Goal: Obtain resource: Download file/media

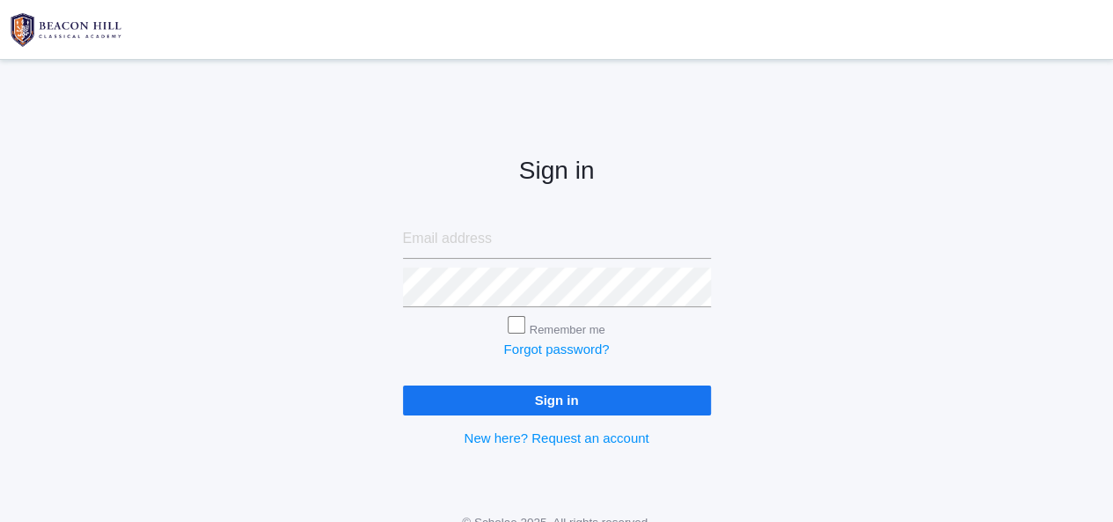
type input "[PERSON_NAME][EMAIL_ADDRESS][DOMAIN_NAME]"
click at [552, 397] on input "Sign in" at bounding box center [557, 399] width 308 height 29
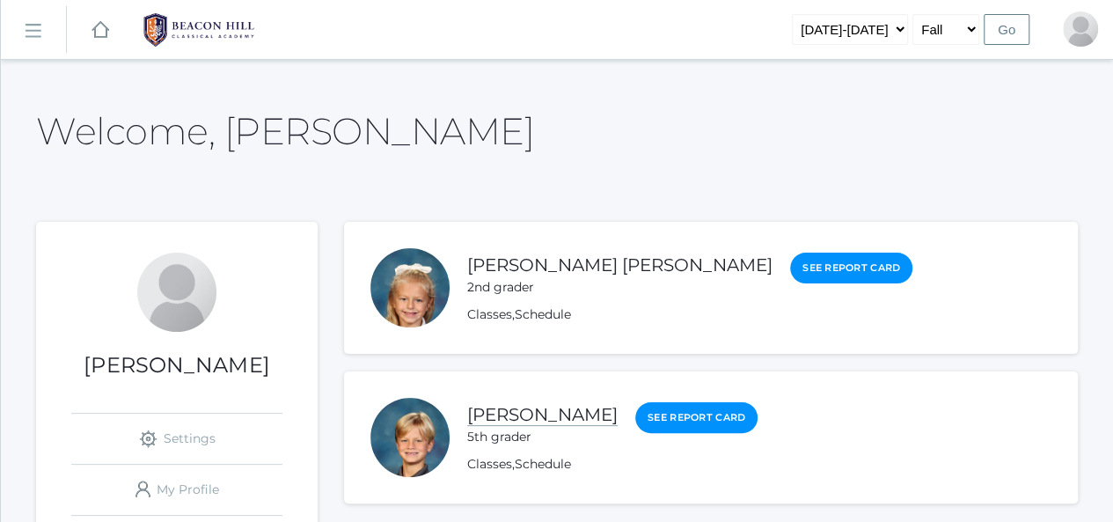
click at [516, 404] on link "[PERSON_NAME]" at bounding box center [542, 415] width 150 height 22
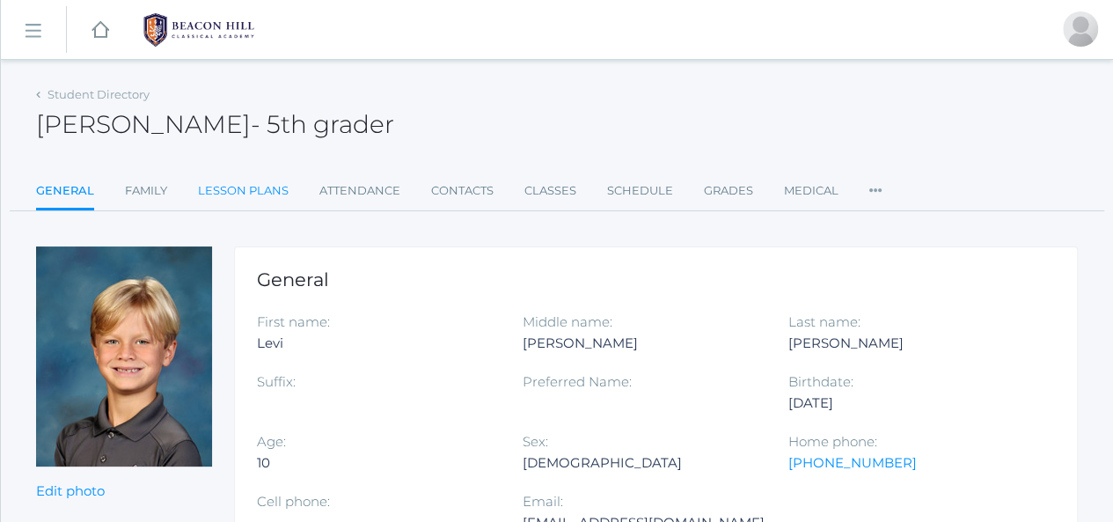
click at [240, 182] on link "Lesson Plans" at bounding box center [243, 190] width 91 height 35
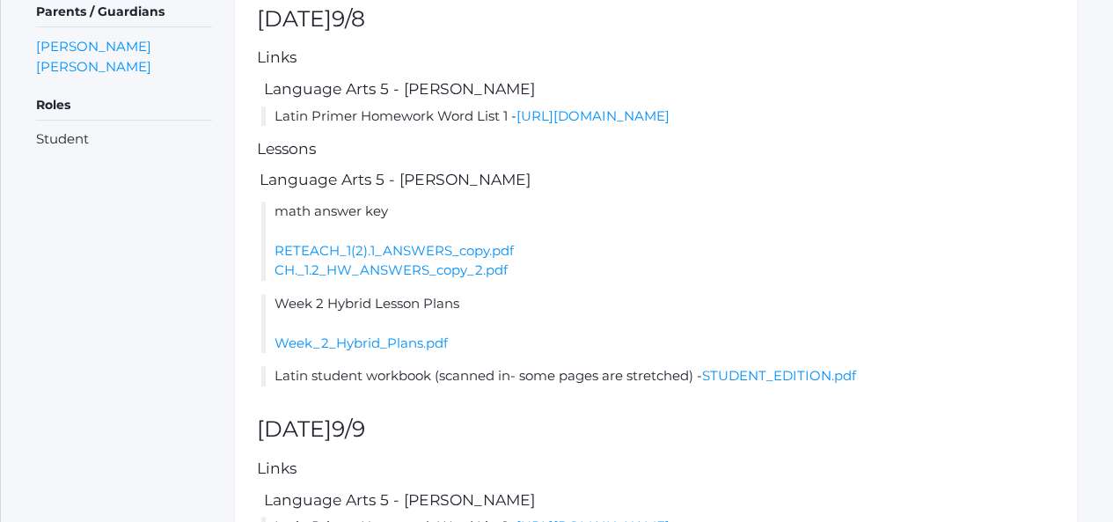
scroll to position [493, 0]
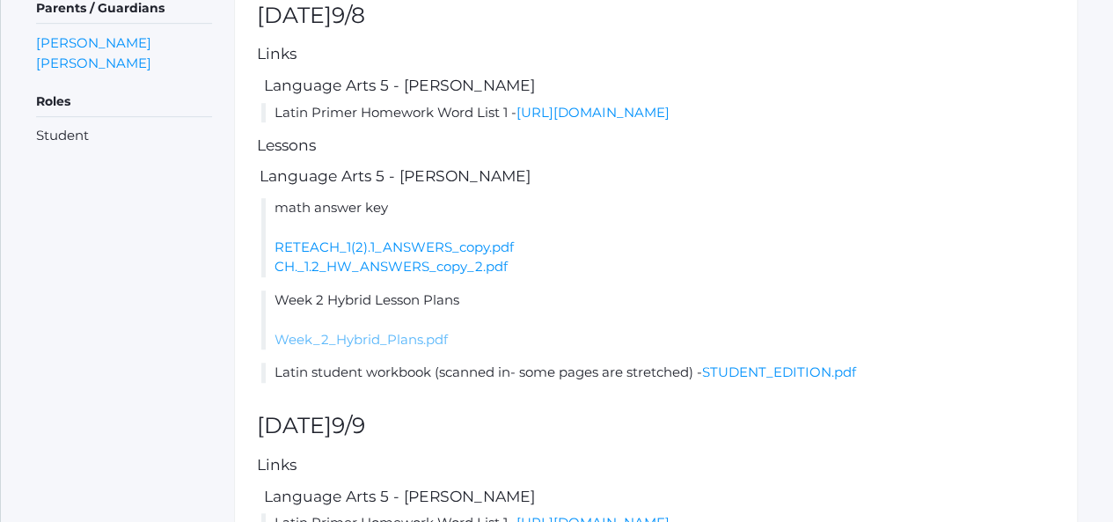
click at [386, 348] on link "Week_2_Hybrid_Plans.pdf" at bounding box center [360, 339] width 173 height 17
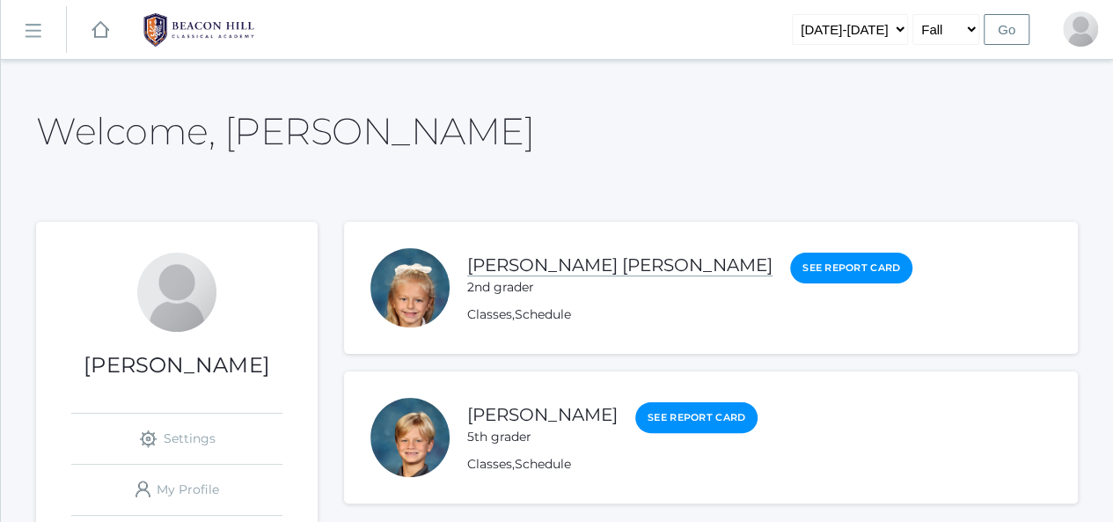
click at [507, 273] on link "[PERSON_NAME] [PERSON_NAME]" at bounding box center [619, 265] width 305 height 22
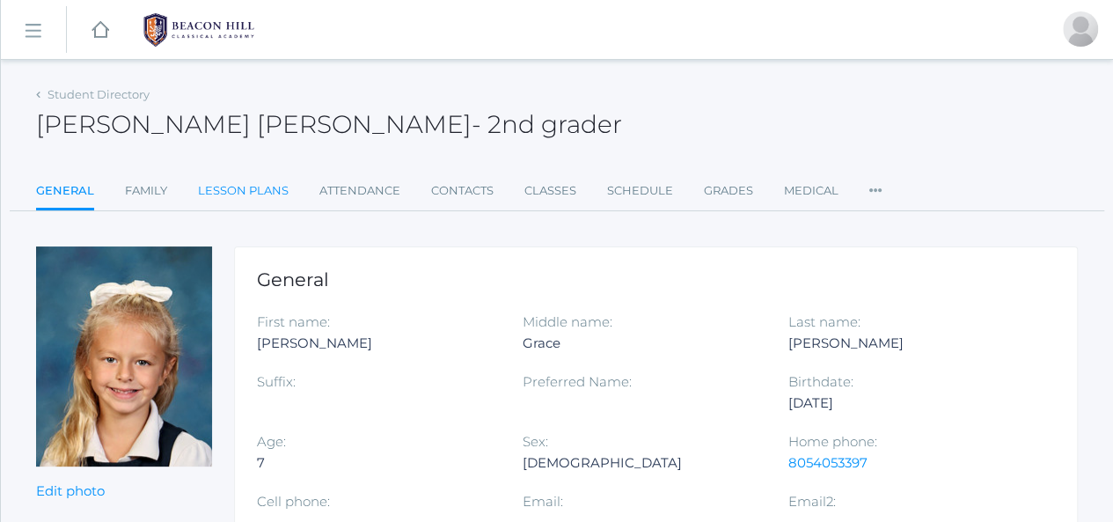
click at [269, 187] on link "Lesson Plans" at bounding box center [243, 190] width 91 height 35
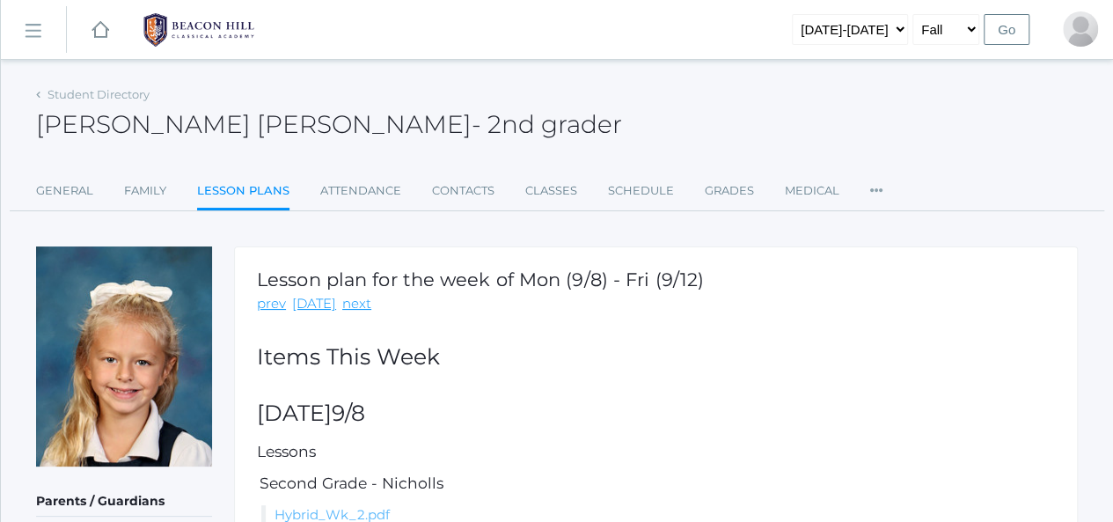
click at [359, 510] on link "Hybrid_Wk_2.pdf" at bounding box center [331, 514] width 115 height 17
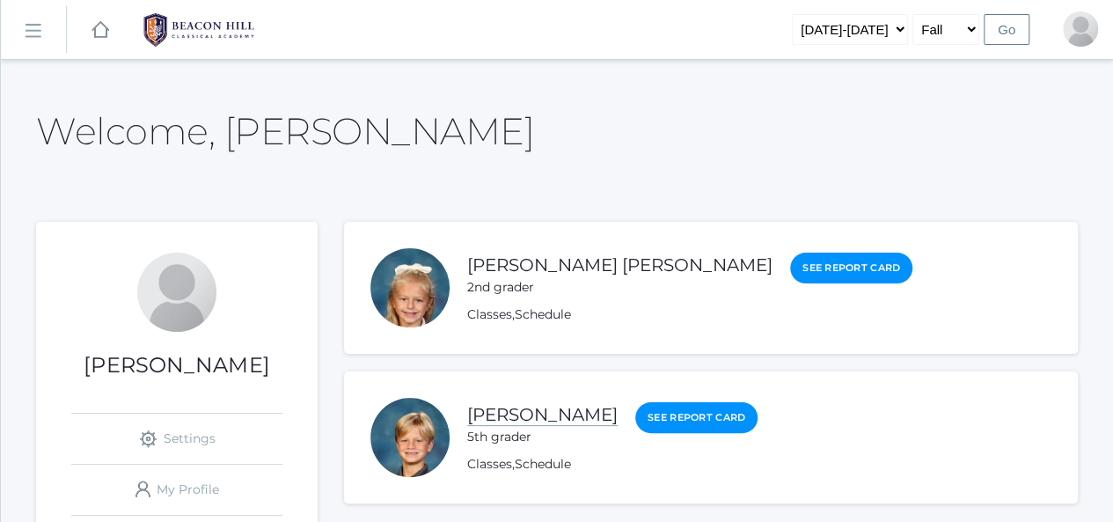
click at [500, 410] on link "[PERSON_NAME]" at bounding box center [542, 415] width 150 height 22
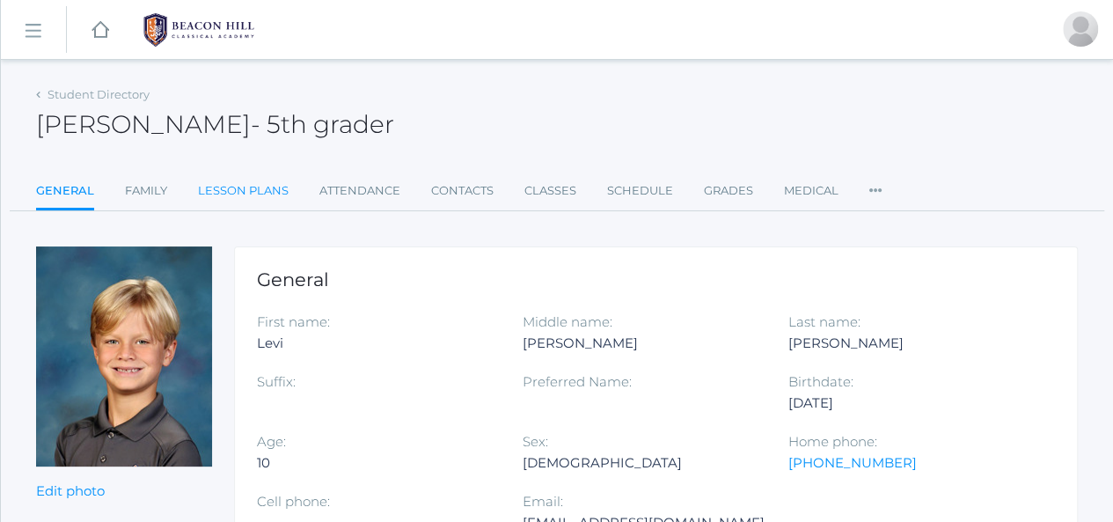
click at [222, 176] on link "Lesson Plans" at bounding box center [243, 190] width 91 height 35
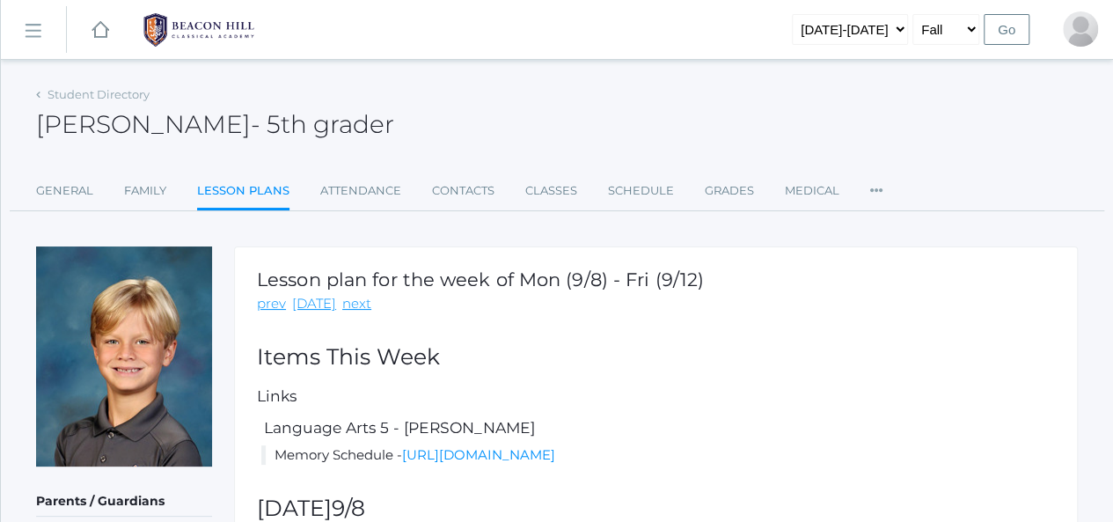
click at [575, 291] on div "Lesson plan for the week of Mon (9/8) - Fri (9/12) prev [DATE] next" at bounding box center [480, 291] width 447 height 45
click at [555, 450] on link "[URL][DOMAIN_NAME]" at bounding box center [478, 454] width 153 height 17
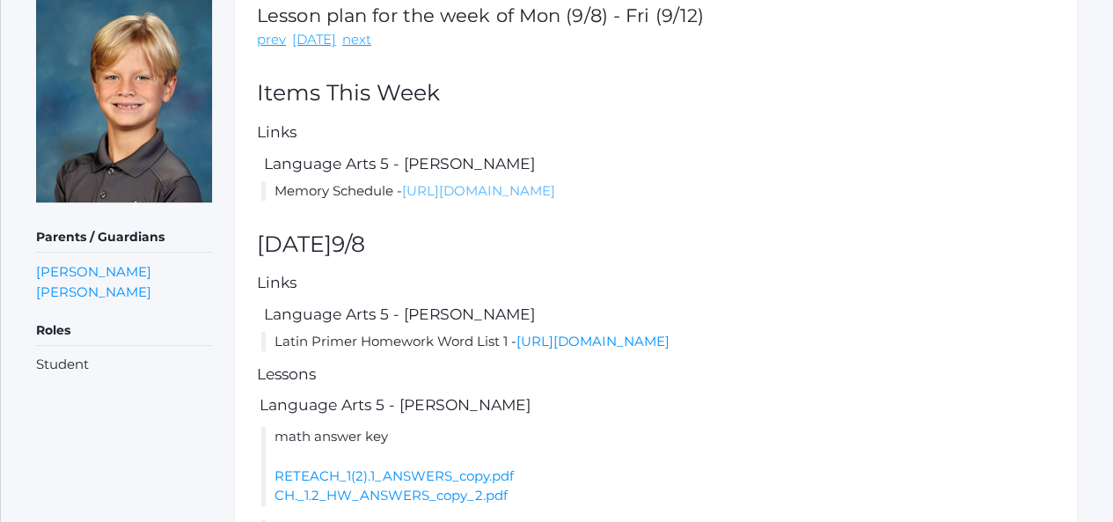
scroll to position [57, 0]
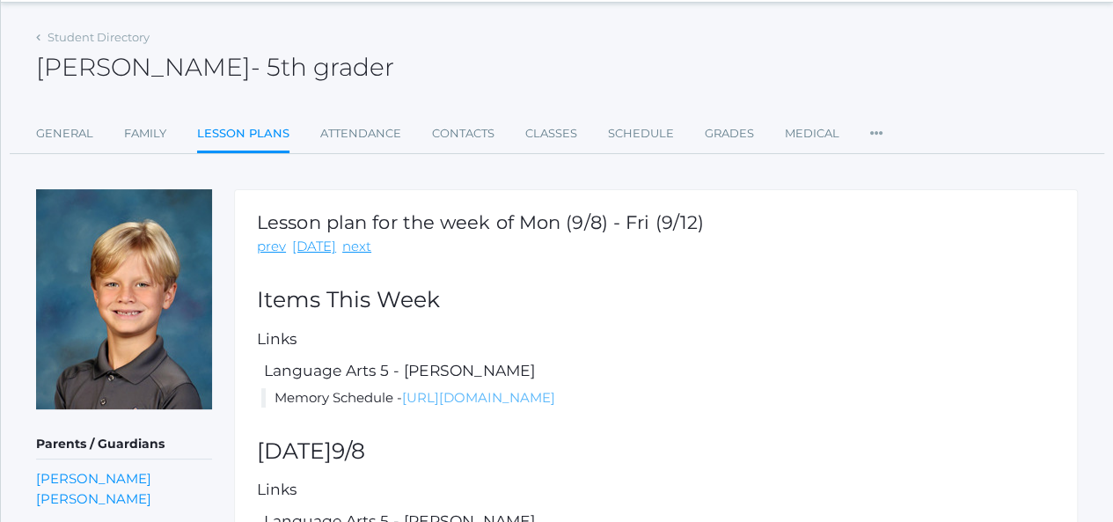
click at [439, 247] on div "prev [DATE] next" at bounding box center [480, 247] width 447 height 20
click at [516, 234] on div "Lesson plan for the week of Mon (9/8) - Fri (9/12) prev [DATE] next" at bounding box center [480, 234] width 447 height 45
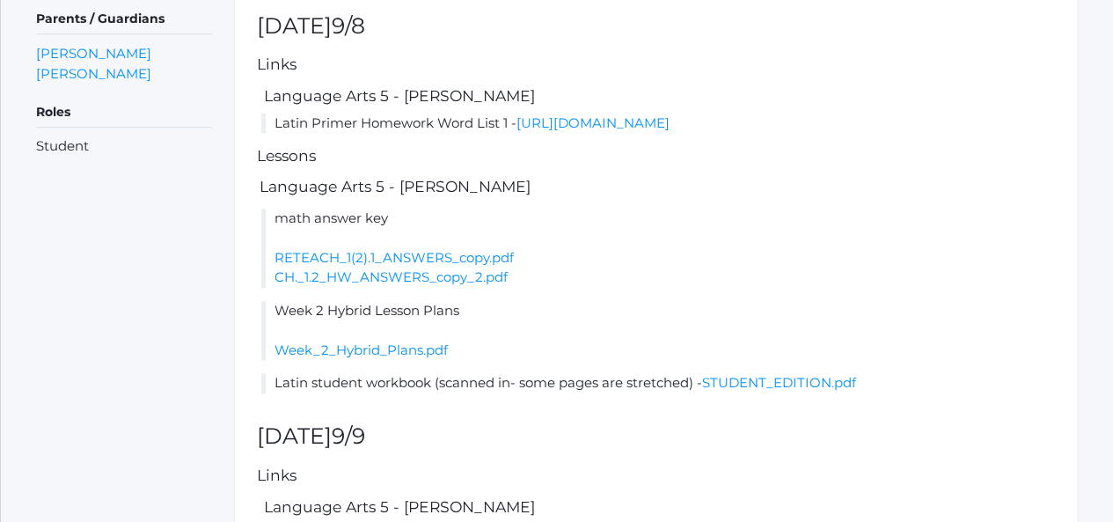
scroll to position [550, 0]
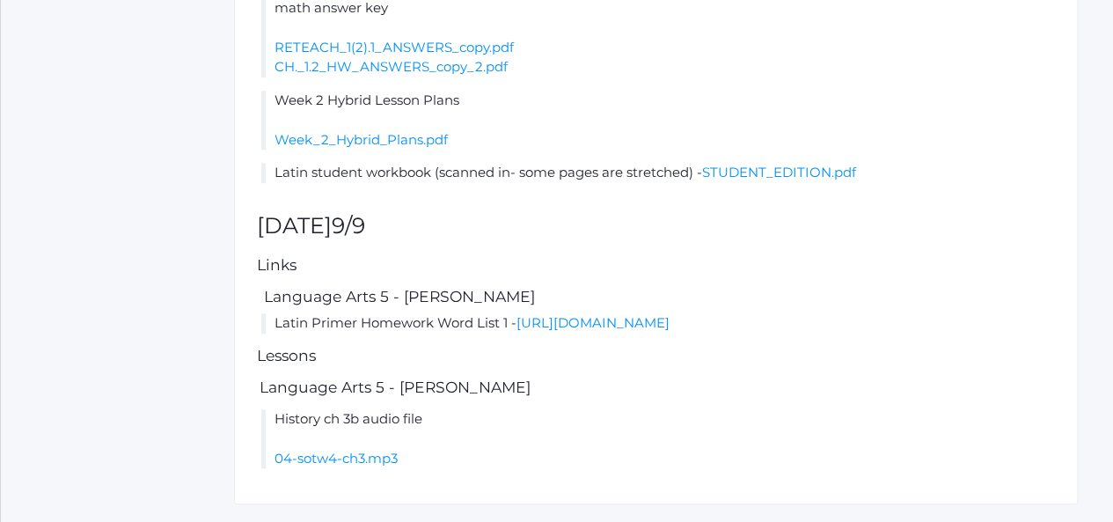
click at [516, 234] on div "Lesson plan for the week of Mon (9/8) - Fri (9/12) prev [DATE] next Items This …" at bounding box center [656, 29] width 844 height 950
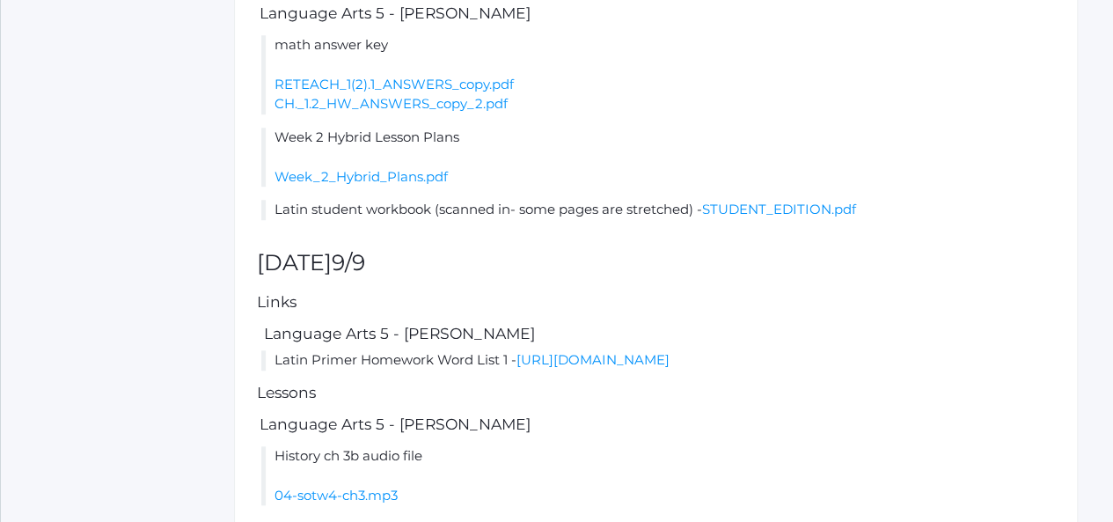
click at [516, 234] on div "Lesson plan for the week of Mon (9/8) - Fri (9/12) prev [DATE] next Items This …" at bounding box center [656, 66] width 844 height 950
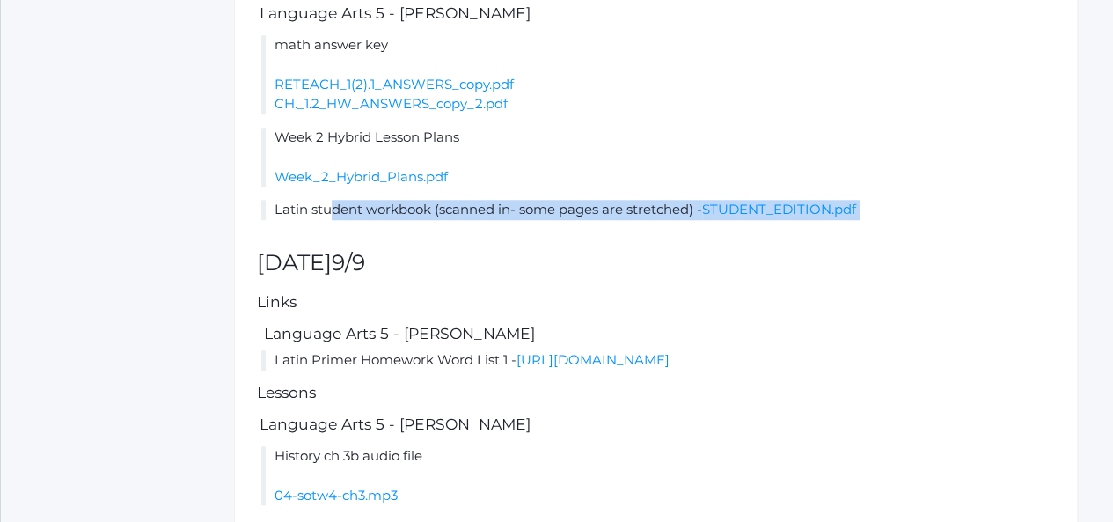
click at [516, 234] on div "Lesson plan for the week of Mon (9/8) - Fri (9/12) prev [DATE] next Items This …" at bounding box center [656, 66] width 844 height 950
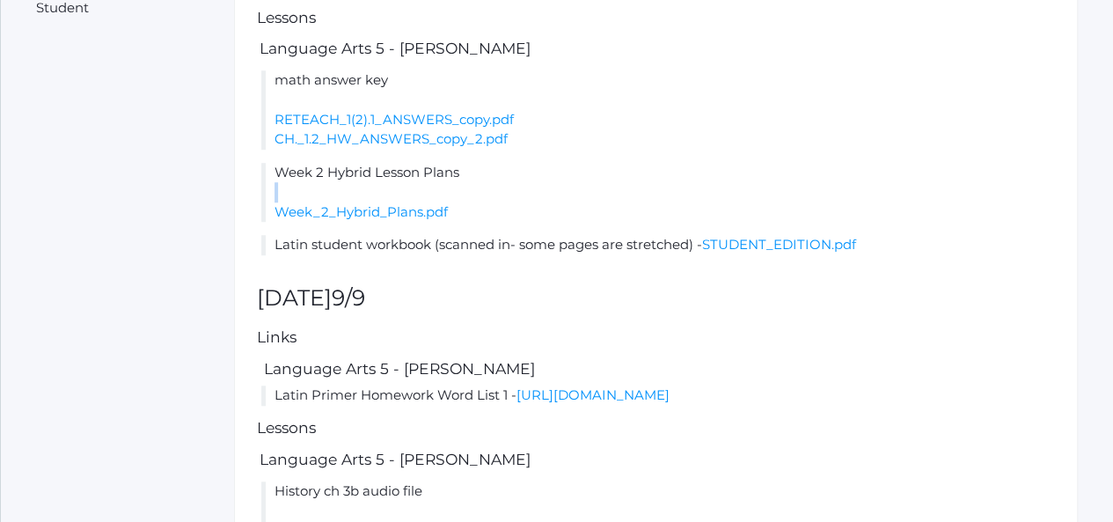
click at [516, 223] on li "Week 2 Hybrid Lesson Plans Week_2_Hybrid_Plans.pdf" at bounding box center [658, 193] width 794 height 60
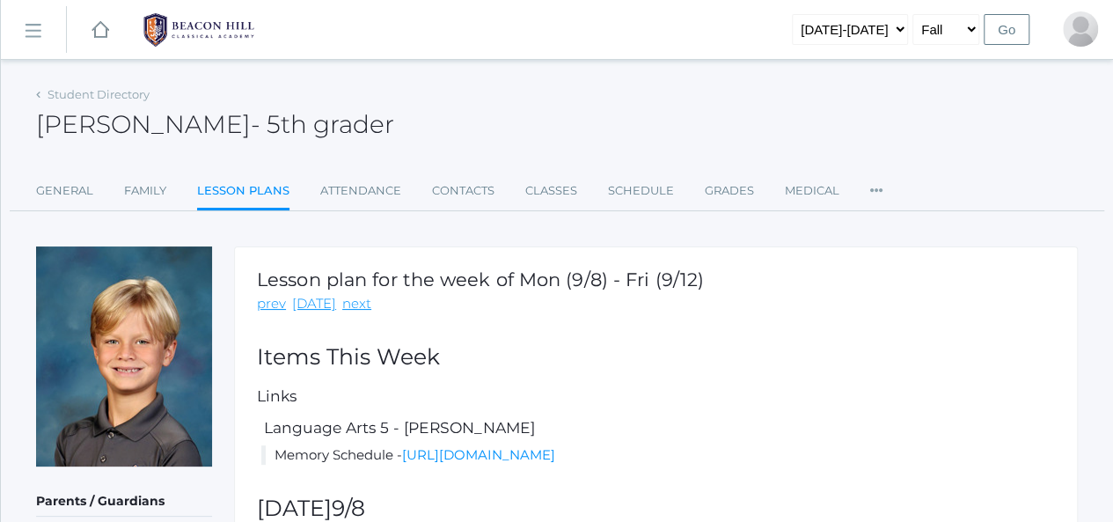
scroll to position [0, 0]
